Goal: Task Accomplishment & Management: Use online tool/utility

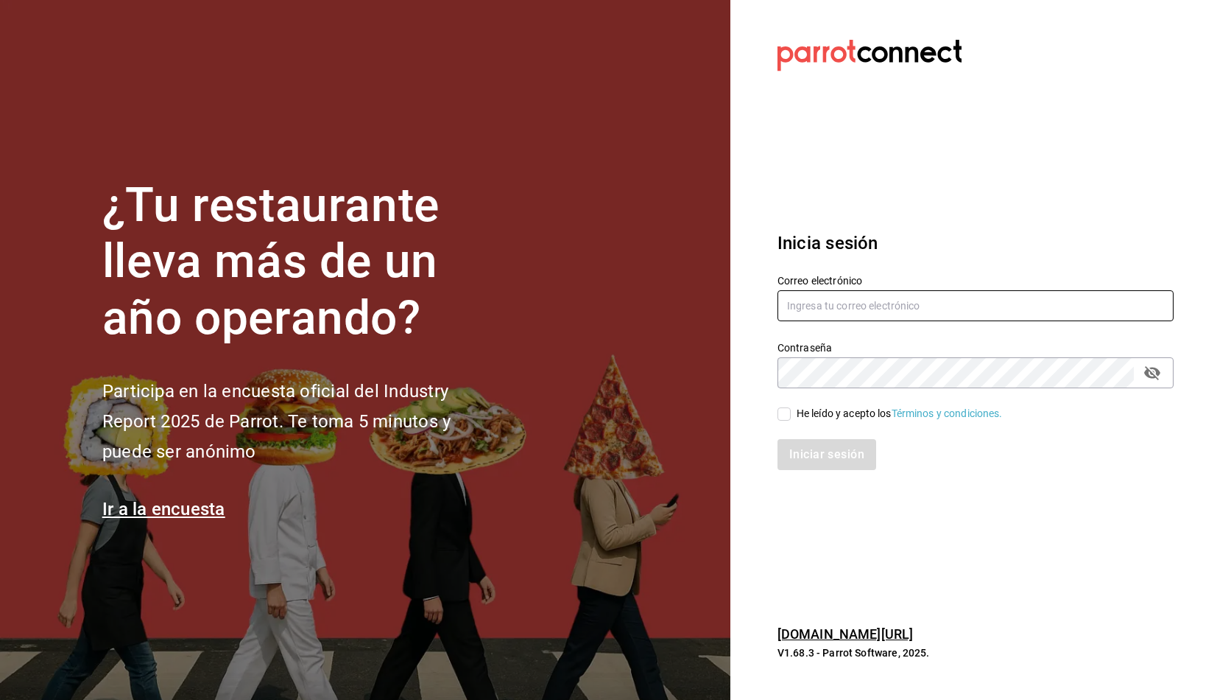
type input "[PERSON_NAME][EMAIL_ADDRESS][PERSON_NAME][DOMAIN_NAME]"
drag, startPoint x: 776, startPoint y: 409, endPoint x: 793, endPoint y: 415, distance: 17.2
click at [791, 415] on div "He leído y acepto los Términos y condiciones." at bounding box center [967, 405] width 414 height 34
click at [779, 417] on input "He leído y acepto los Términos y condiciones." at bounding box center [784, 413] width 13 height 13
checkbox input "true"
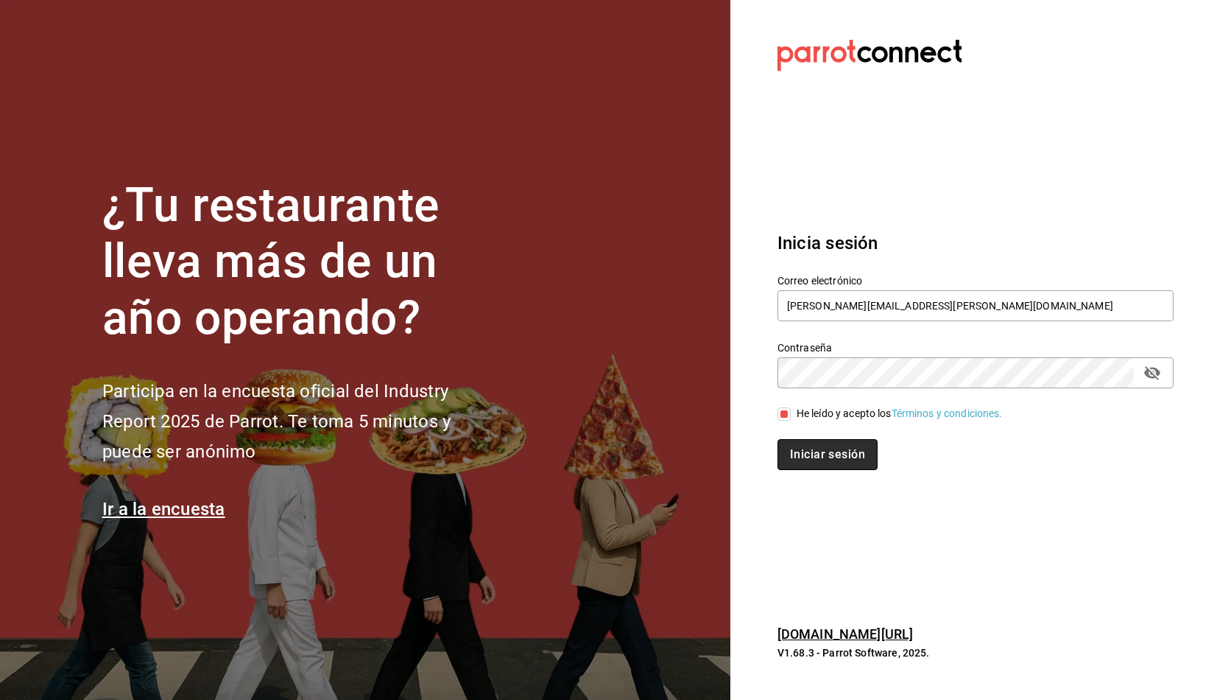
click at [802, 449] on button "Iniciar sesión" at bounding box center [828, 454] width 100 height 31
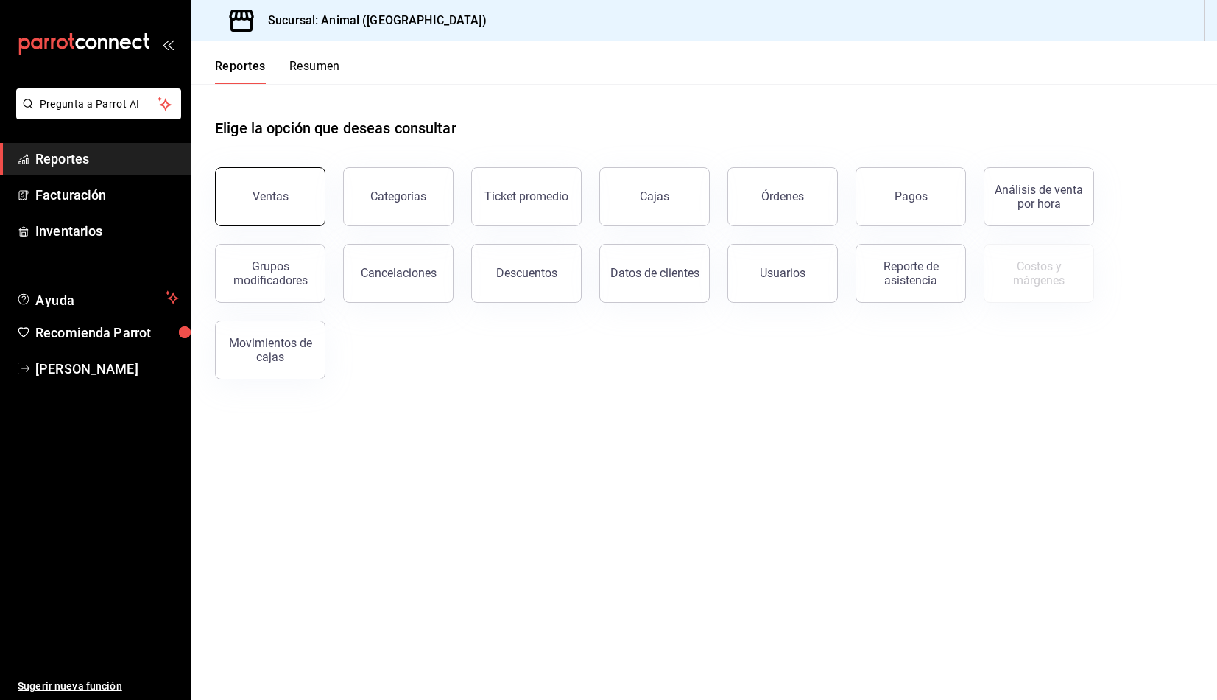
click at [262, 200] on div "Ventas" at bounding box center [271, 196] width 36 height 14
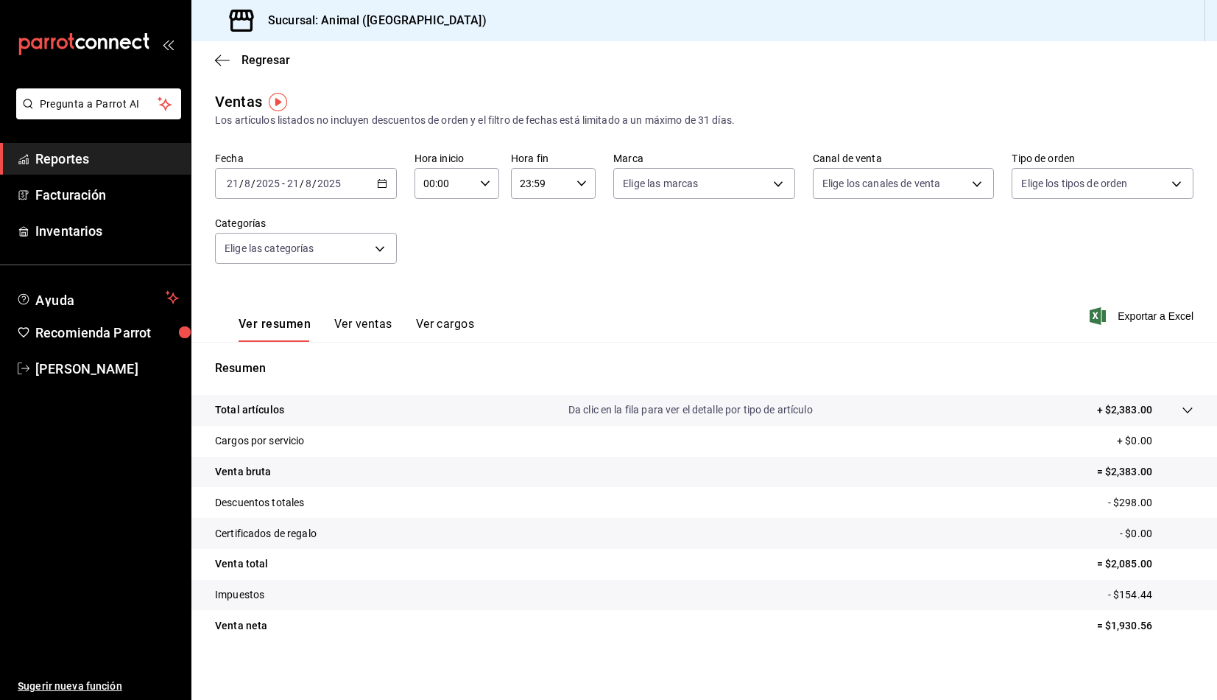
click at [384, 178] on icon "button" at bounding box center [382, 183] width 10 height 10
click at [258, 360] on span "Rango de fechas" at bounding box center [285, 360] width 114 height 15
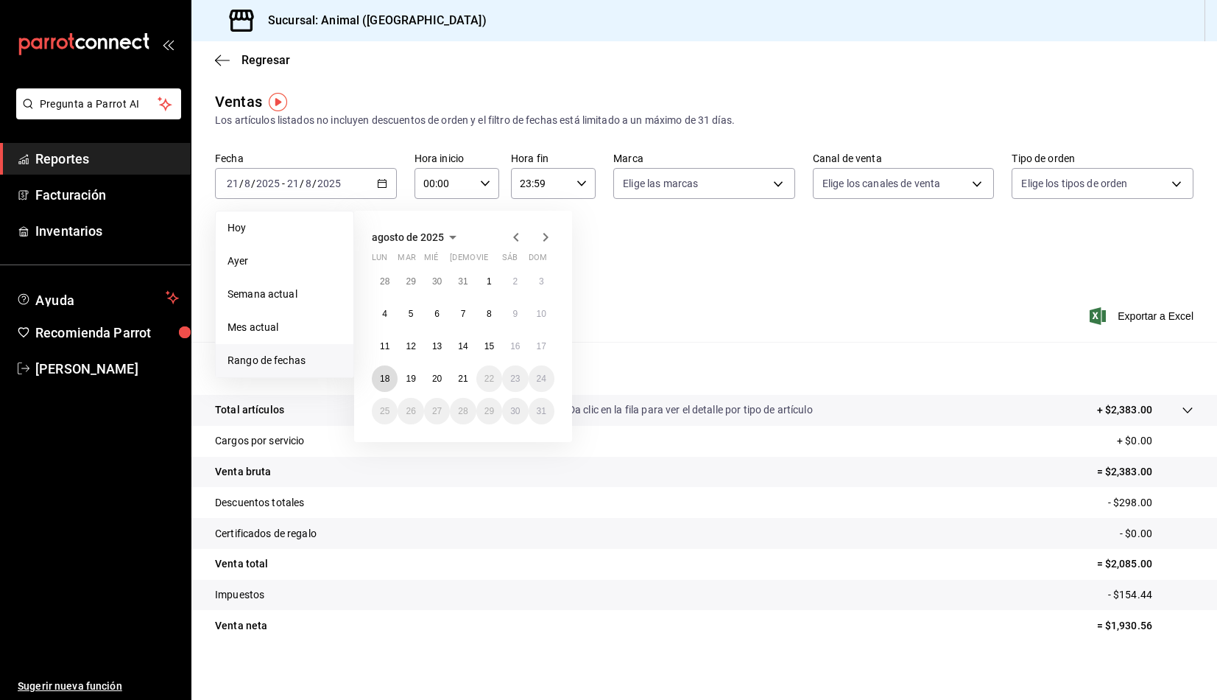
click at [389, 378] on abbr "18" at bounding box center [385, 378] width 10 height 10
click at [465, 385] on button "21" at bounding box center [463, 378] width 26 height 27
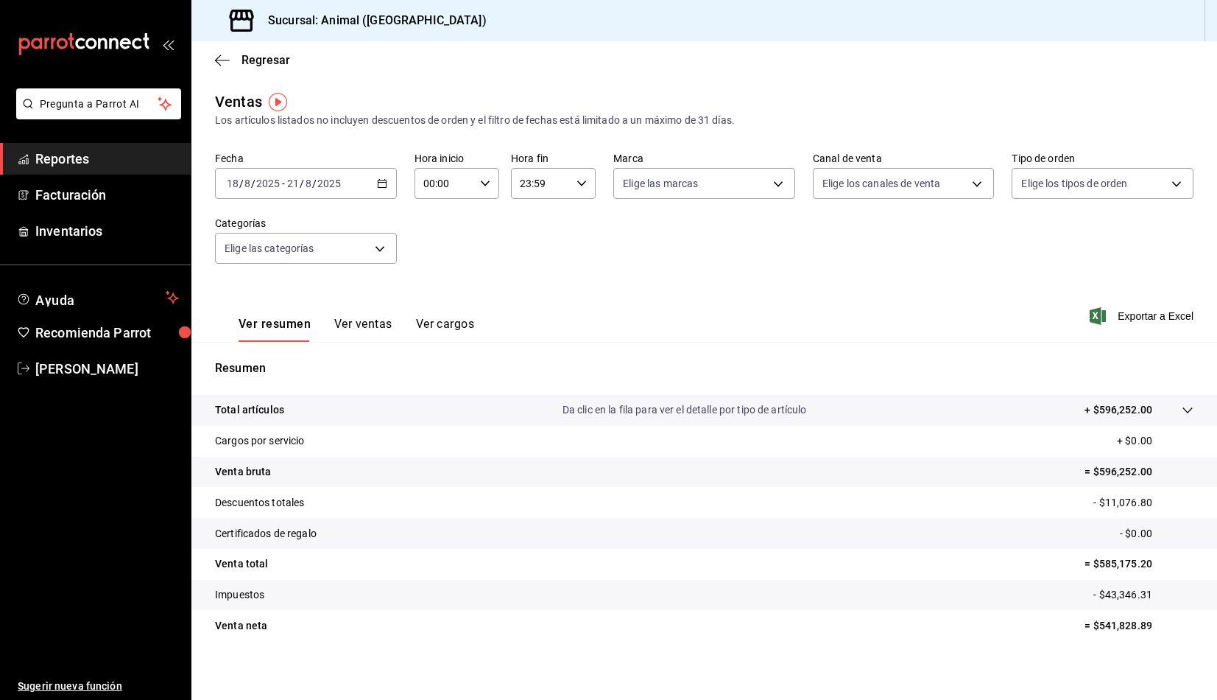
click at [578, 194] on div "23:59 Hora fin" at bounding box center [553, 183] width 85 height 31
click at [532, 264] on button "05" at bounding box center [528, 256] width 36 height 29
type input "05:59"
click at [488, 191] on div at bounding box center [608, 350] width 1217 height 700
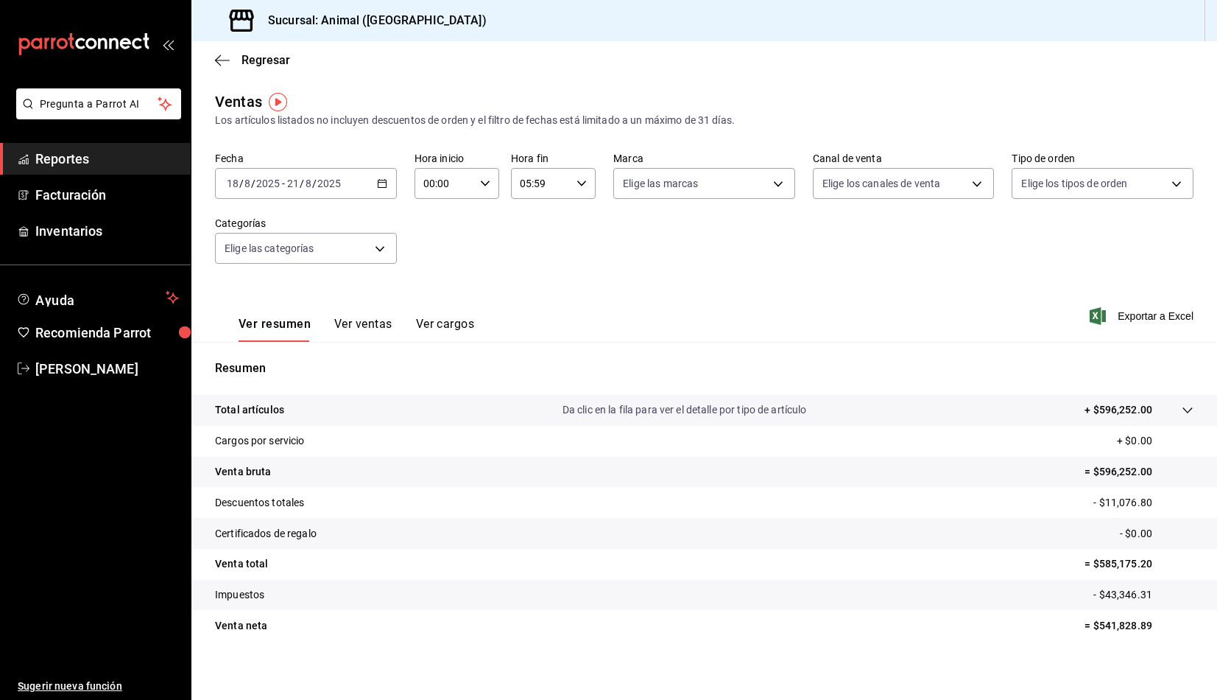
click at [485, 183] on \(Stroke\) "button" at bounding box center [485, 182] width 9 height 5
click at [429, 243] on button "05" at bounding box center [433, 250] width 36 height 29
type input "05:00"
drag, startPoint x: 758, startPoint y: 273, endPoint x: 1103, endPoint y: 313, distance: 347.8
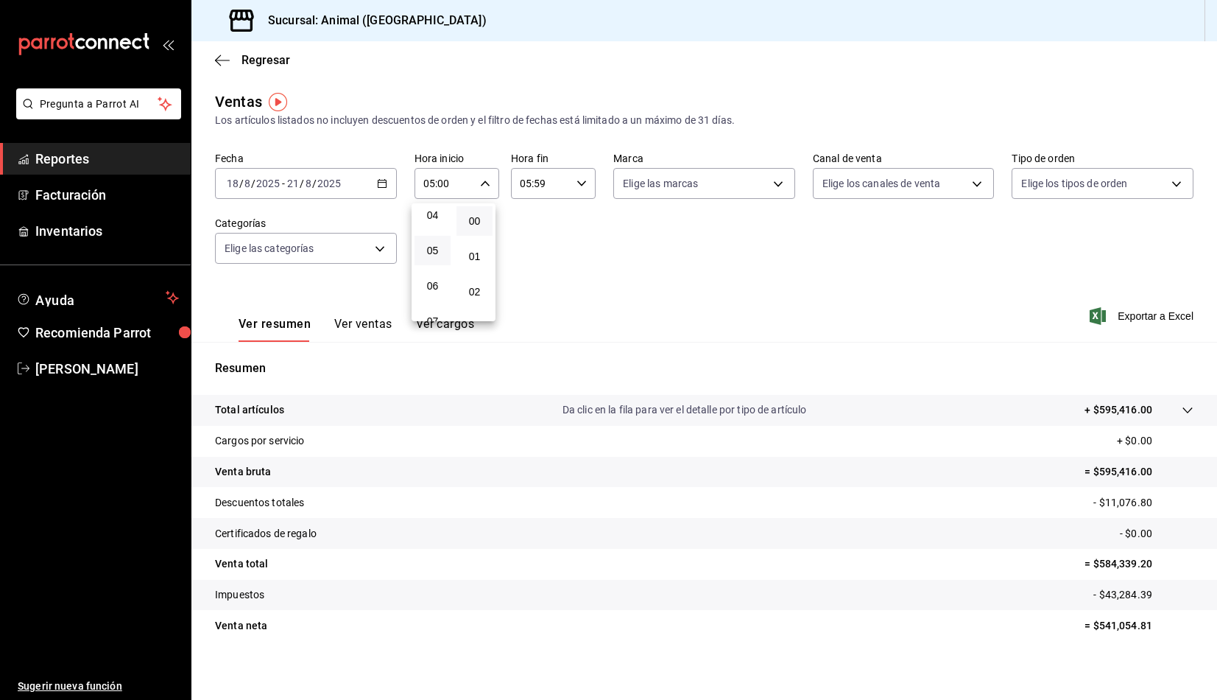
click at [765, 281] on div at bounding box center [608, 350] width 1217 height 700
click at [1090, 307] on icon "button" at bounding box center [1098, 316] width 16 height 18
